Goal: Information Seeking & Learning: Learn about a topic

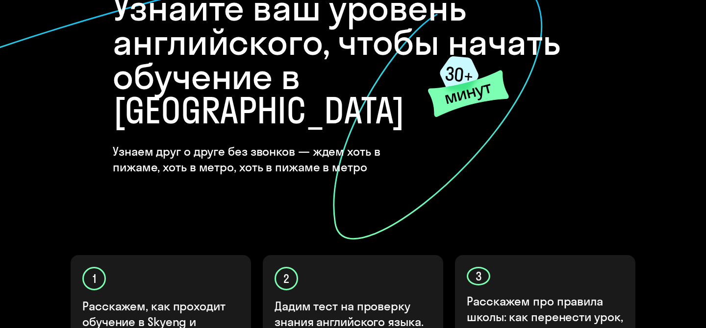
scroll to position [379, 0]
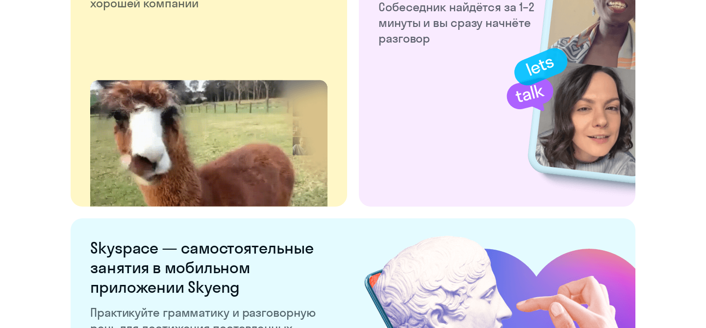
scroll to position [1898, 0]
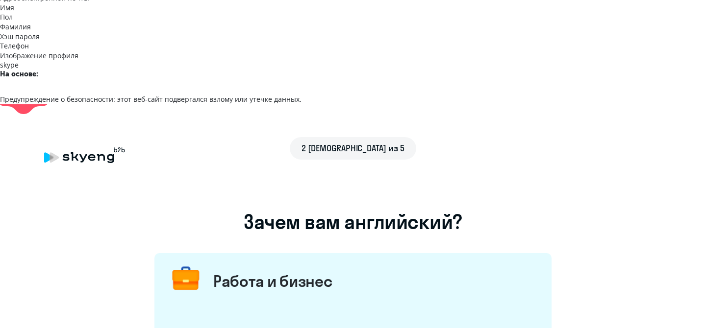
scroll to position [130, 0]
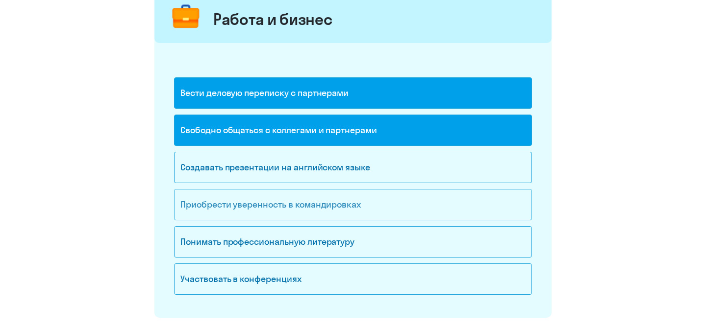
scroll to position [391, 0]
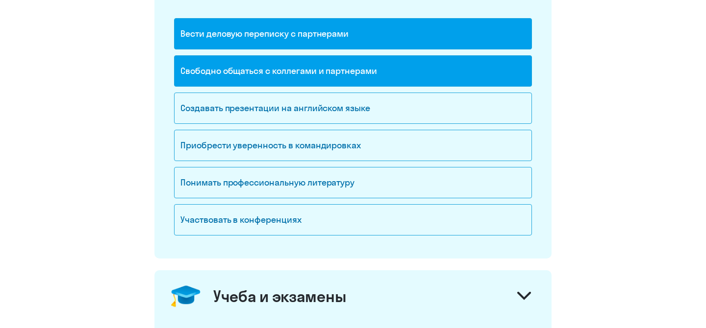
scroll to position [528, 0]
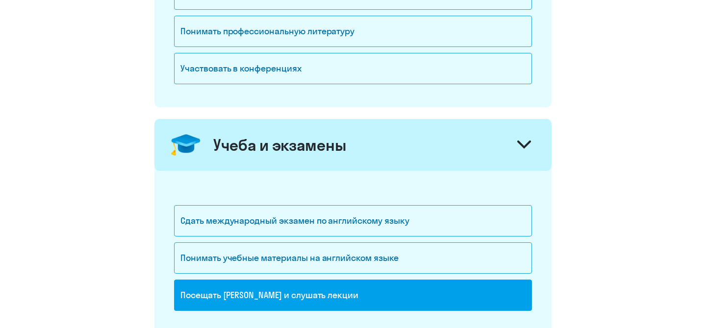
scroll to position [642, 0]
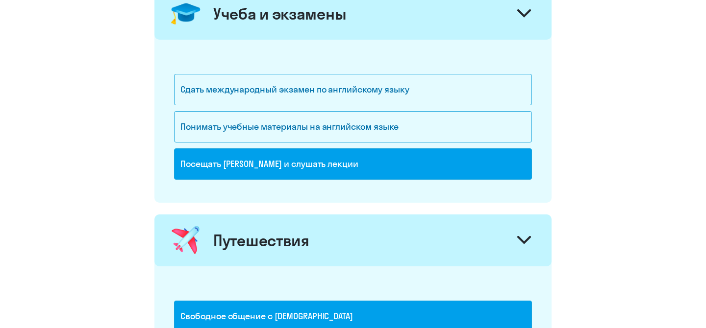
scroll to position [740, 0]
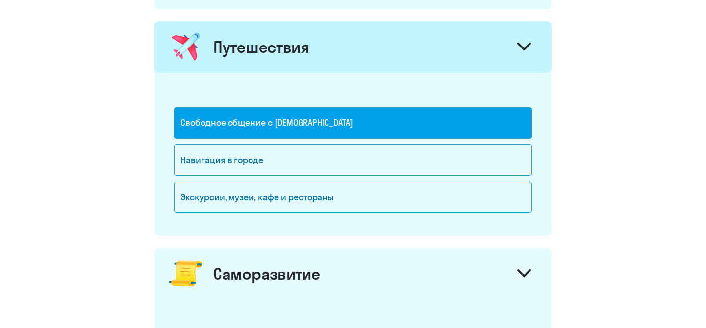
scroll to position [921, 0]
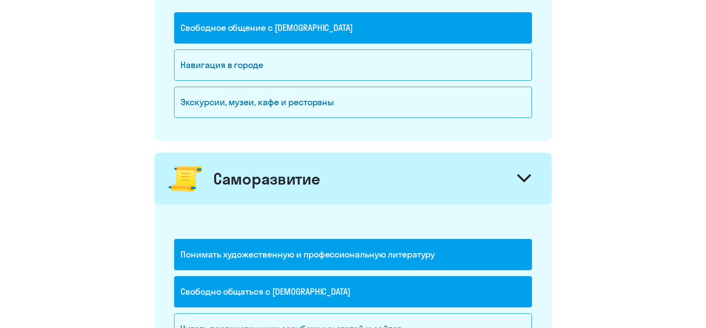
scroll to position [1025, 0]
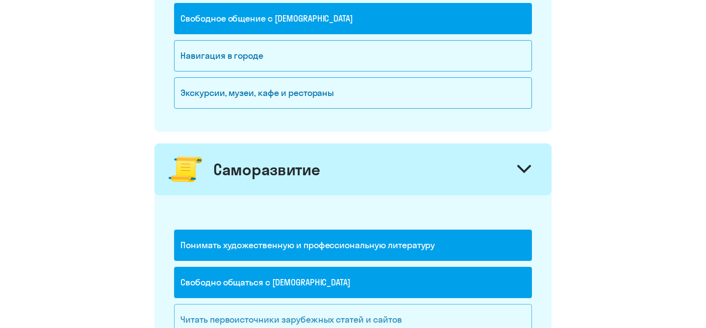
click at [315, 304] on div "Читать первоисточники зарубежных статей и сайтов" at bounding box center [353, 319] width 358 height 31
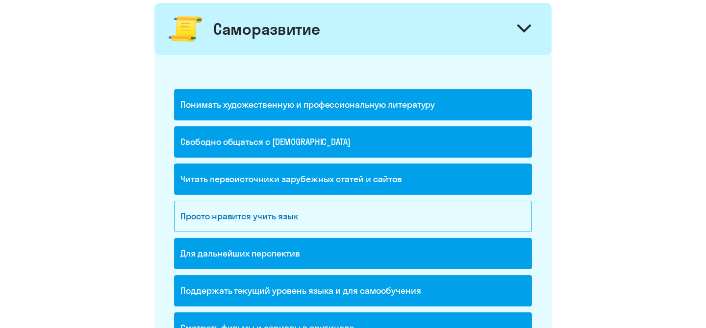
scroll to position [1211, 0]
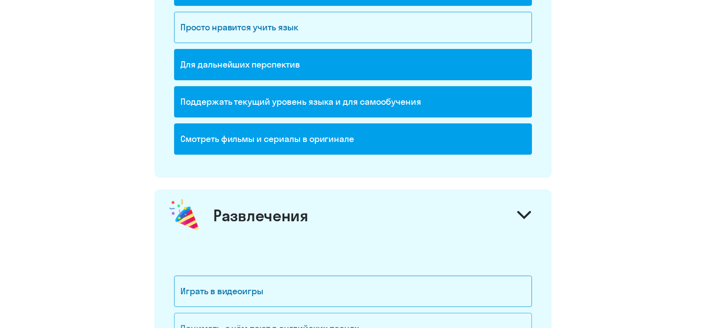
click at [288, 313] on div "Понимать, о чём поют в английских песнях" at bounding box center [353, 328] width 358 height 31
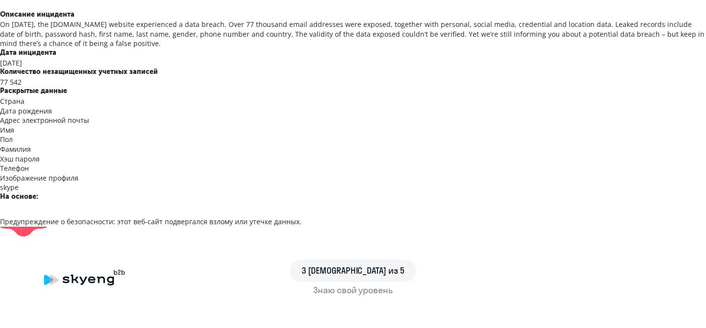
click at [351, 284] on div "Знаю свой уровень" at bounding box center [353, 290] width 618 height 13
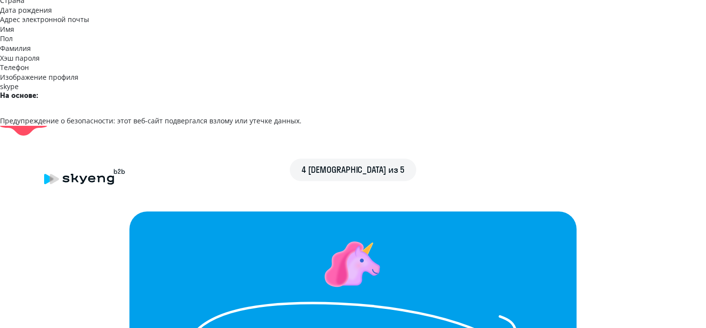
scroll to position [170, 0]
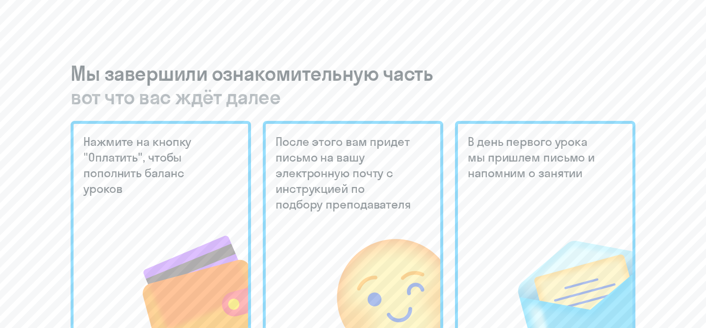
scroll to position [475, 0]
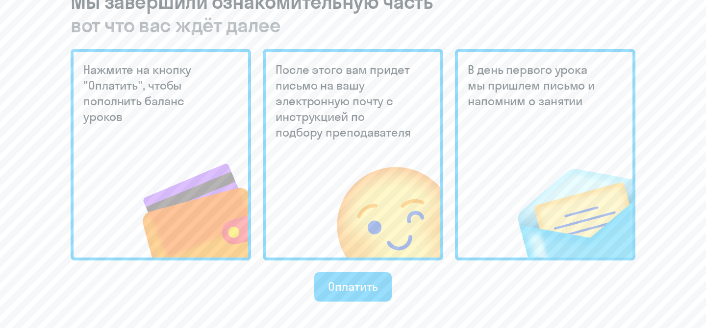
scroll to position [553, 0]
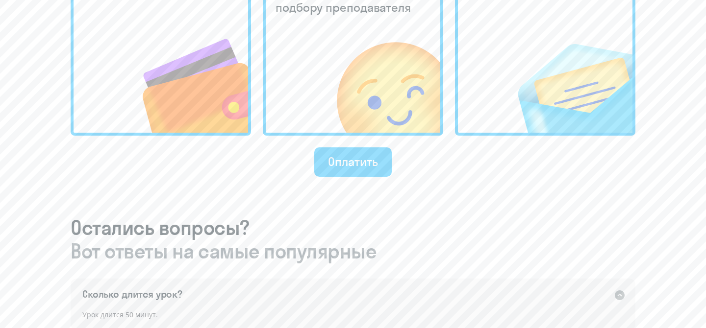
scroll to position [660, 0]
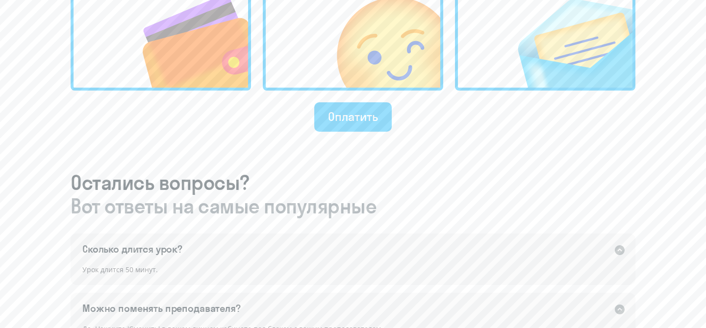
scroll to position [723, 0]
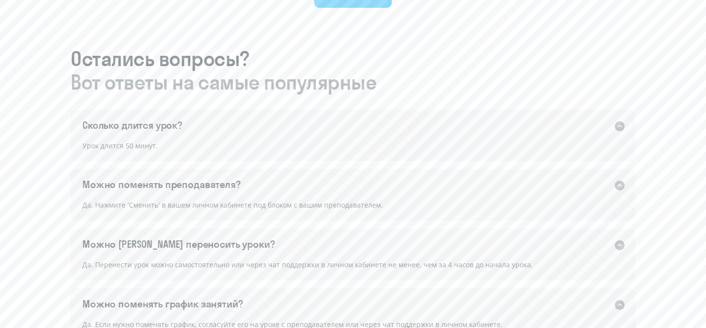
scroll to position [815, 0]
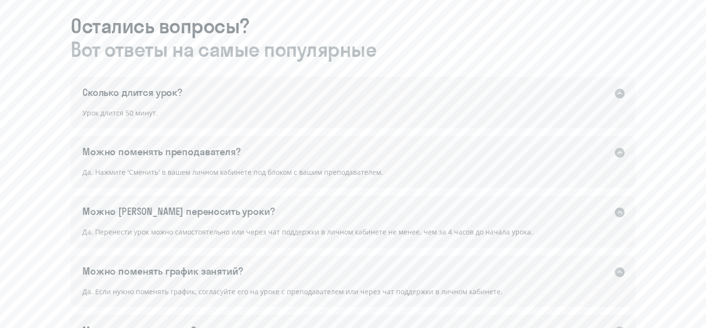
scroll to position [855, 0]
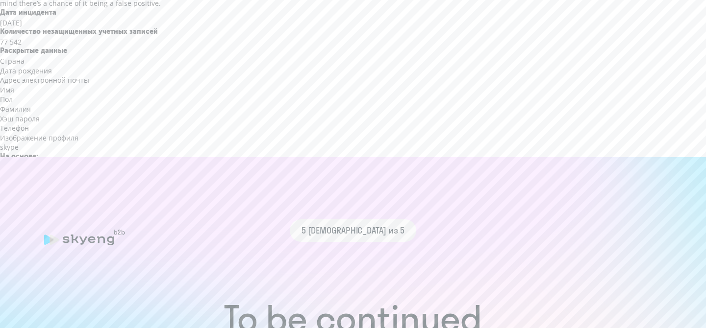
scroll to position [0, 0]
